Goal: Navigation & Orientation: Understand site structure

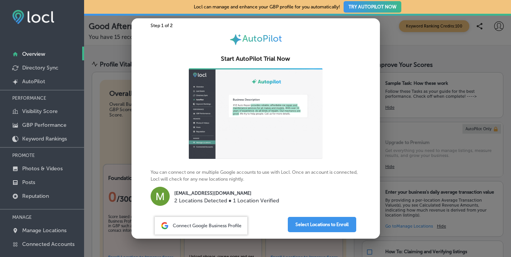
click at [262, 228] on div "Step 1 of 2 AutoPilot Start AutoPilot Trial Now You can connect one or multiple…" at bounding box center [256, 128] width 249 height 221
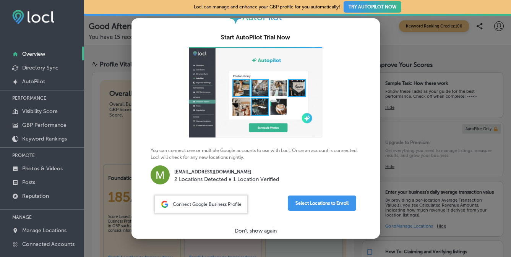
click at [262, 231] on p "Don't show again" at bounding box center [256, 231] width 42 height 7
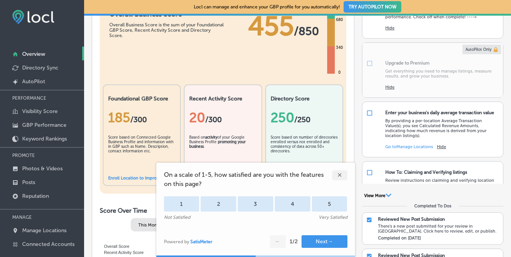
scroll to position [80, 0]
click at [340, 176] on div "✕" at bounding box center [339, 176] width 15 height 10
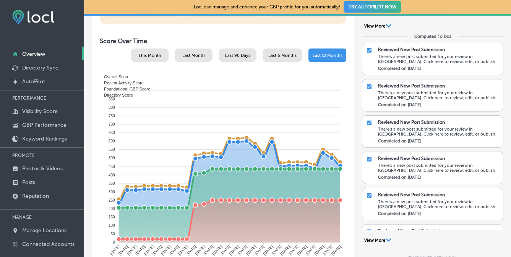
scroll to position [251, 0]
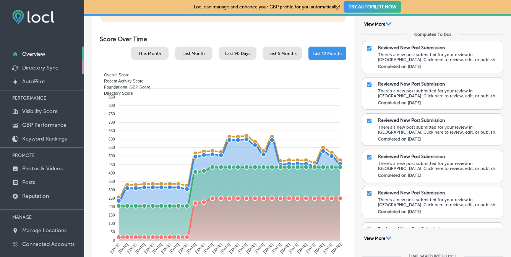
click at [43, 67] on p "Directory Sync" at bounding box center [40, 68] width 36 height 7
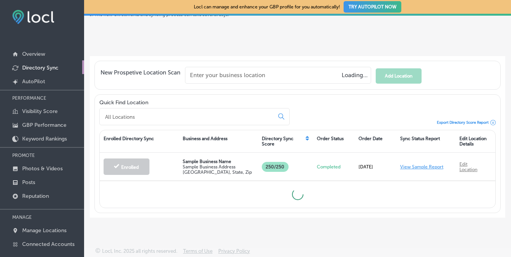
scroll to position [98, 0]
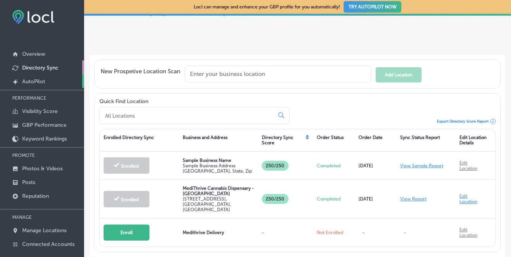
click at [36, 80] on p "AutoPilot" at bounding box center [33, 81] width 23 height 7
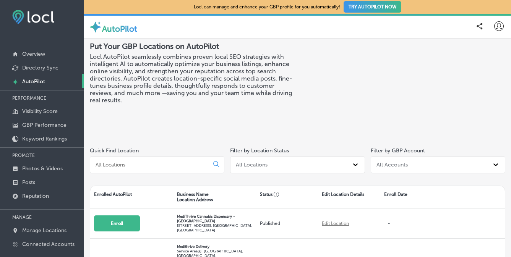
scroll to position [55, 0]
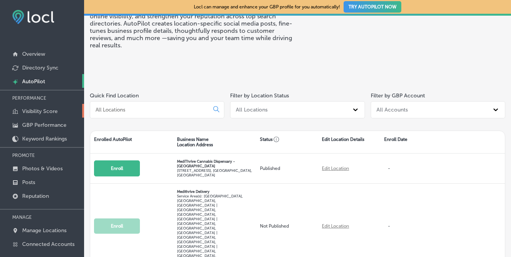
click at [39, 108] on p "Visibility Score" at bounding box center [40, 111] width 36 height 7
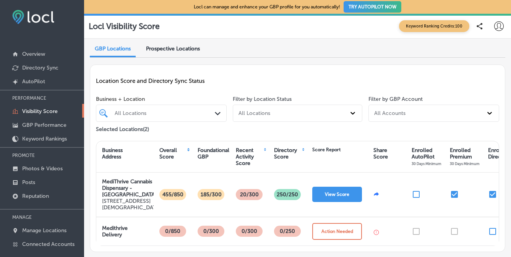
click at [166, 47] on span "Prospective Locations" at bounding box center [173, 49] width 54 height 7
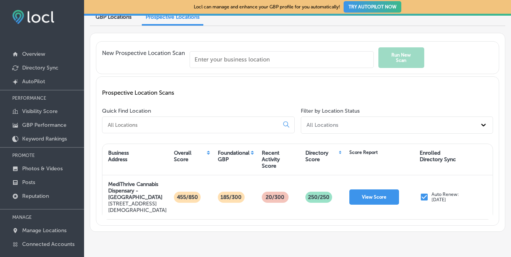
scroll to position [45, 0]
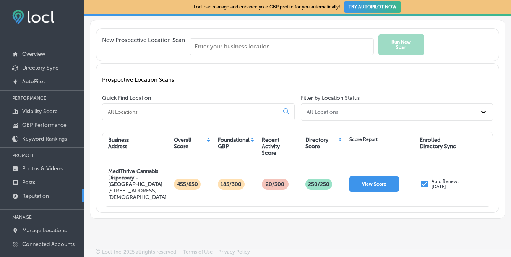
click at [42, 197] on p "Reputation" at bounding box center [35, 196] width 27 height 7
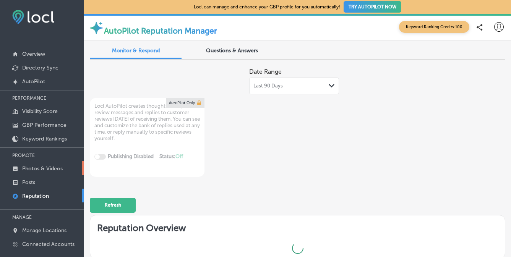
type textarea "x"
